Goal: Transaction & Acquisition: Purchase product/service

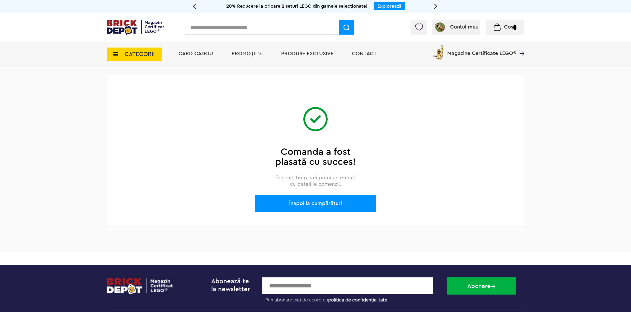
click at [314, 201] on div "Înapoi la cumpărături" at bounding box center [315, 203] width 120 height 17
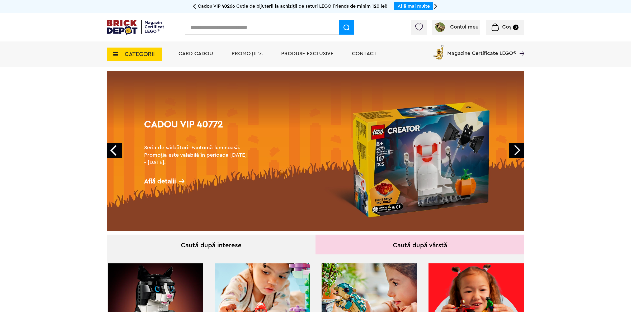
click at [251, 26] on input "text" at bounding box center [262, 27] width 154 height 15
type input "*"
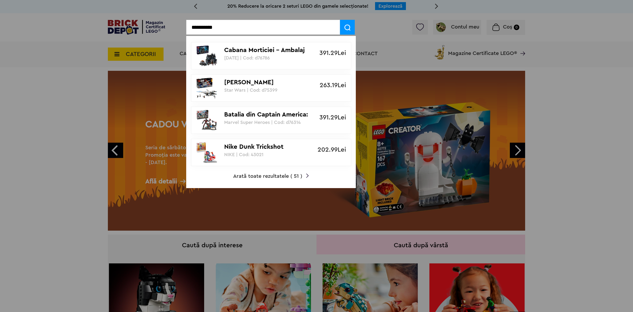
type input "**********"
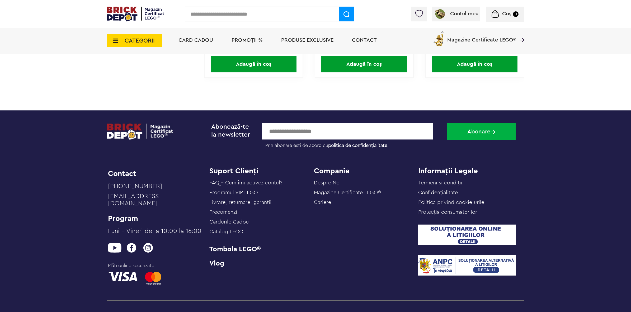
scroll to position [869, 0]
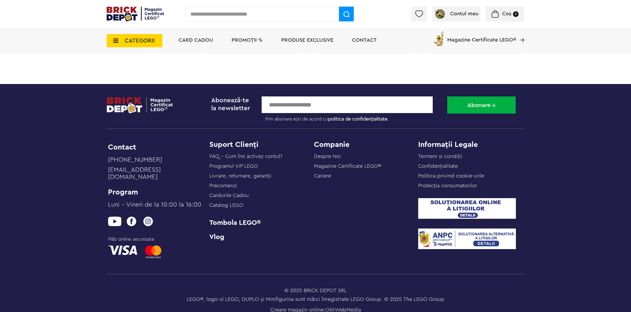
click at [234, 221] on link "Tombola LEGO®" at bounding box center [261, 222] width 104 height 7
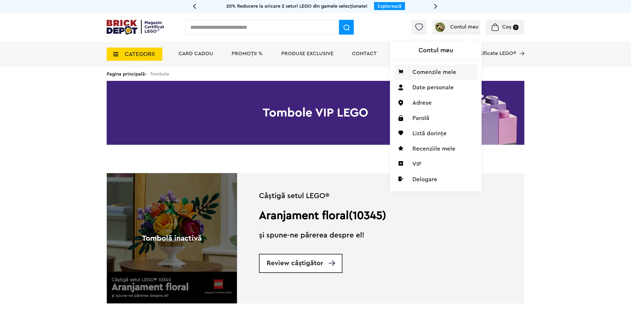
click at [435, 73] on li "Comenzile mele" at bounding box center [435, 71] width 83 height 15
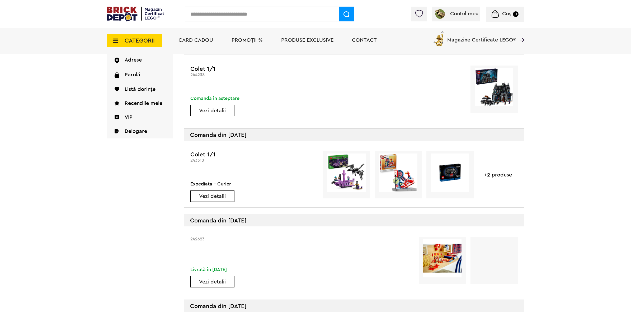
scroll to position [33, 0]
